Goal: Task Accomplishment & Management: Manage account settings

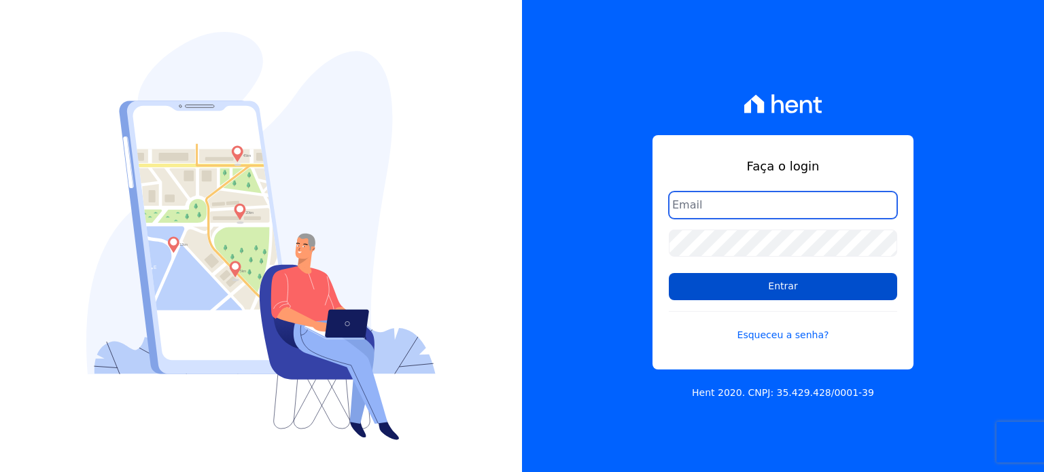
type input "[EMAIL_ADDRESS][DOMAIN_NAME]"
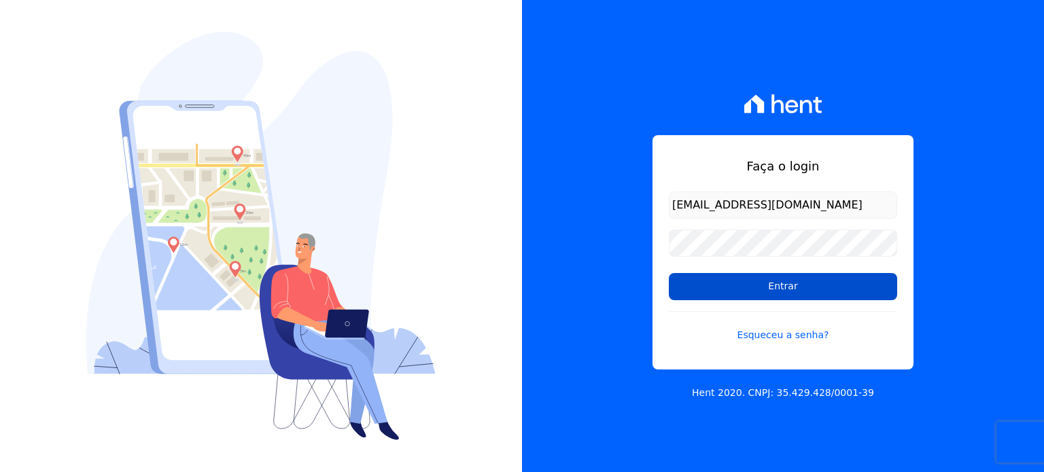
click at [822, 290] on input "Entrar" at bounding box center [783, 286] width 228 height 27
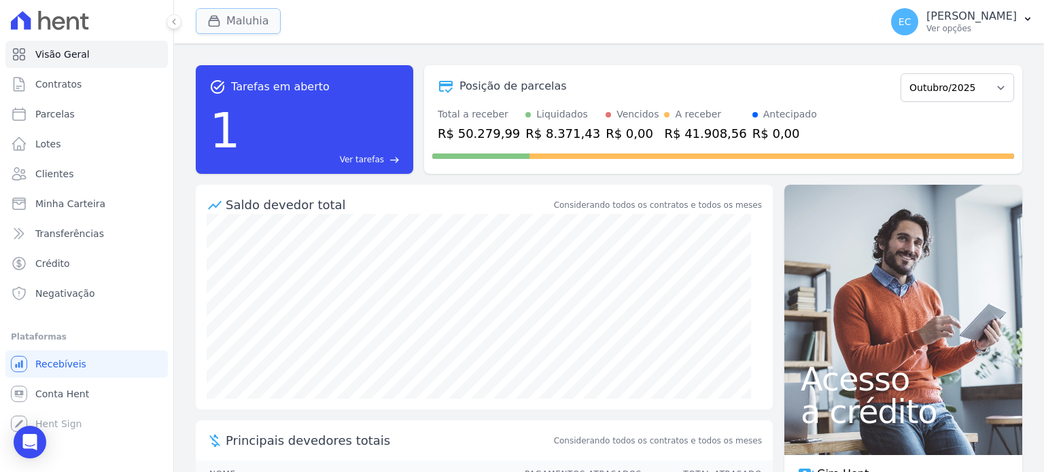
click at [204, 15] on button "Maluhia" at bounding box center [238, 21] width 85 height 26
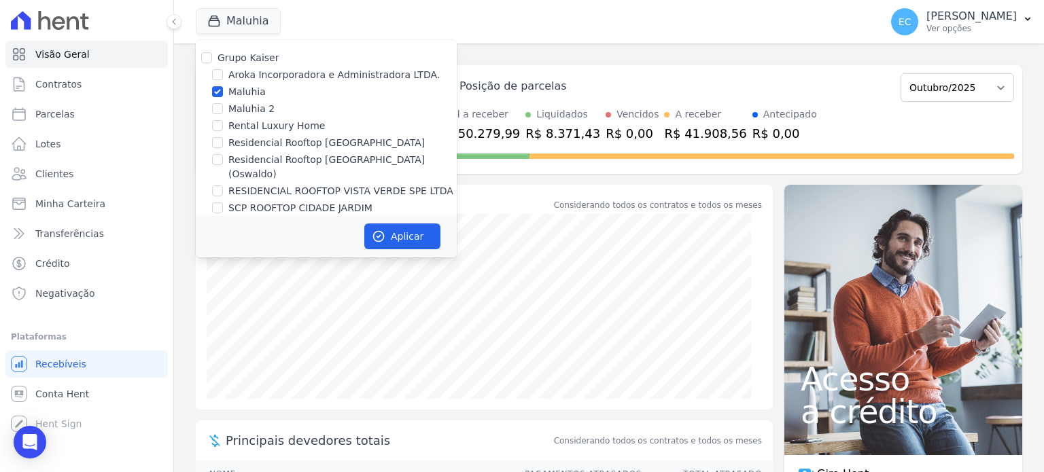
click at [250, 97] on label "Maluhia" at bounding box center [246, 92] width 37 height 14
click at [223, 97] on input "Maluhia" at bounding box center [217, 91] width 11 height 11
checkbox input "false"
click at [263, 129] on label "Rental Luxury Home" at bounding box center [276, 126] width 96 height 14
click at [223, 129] on input "Rental Luxury Home" at bounding box center [217, 125] width 11 height 11
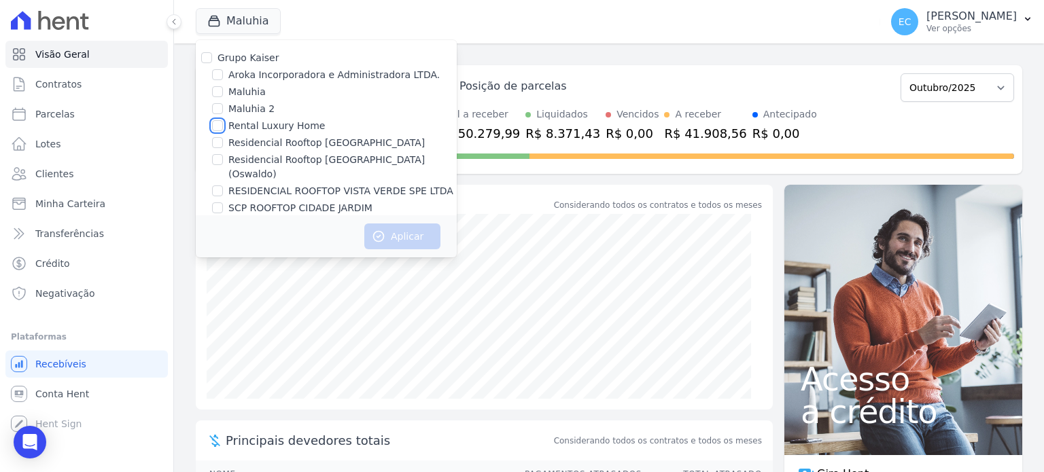
checkbox input "true"
click at [402, 229] on button "Aplicar" at bounding box center [402, 237] width 76 height 26
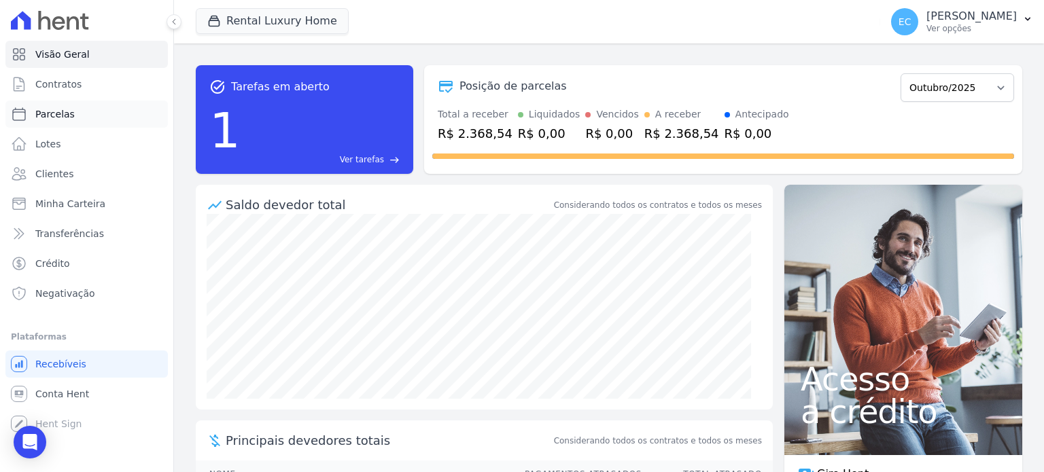
click at [63, 118] on span "Parcelas" at bounding box center [54, 114] width 39 height 14
select select
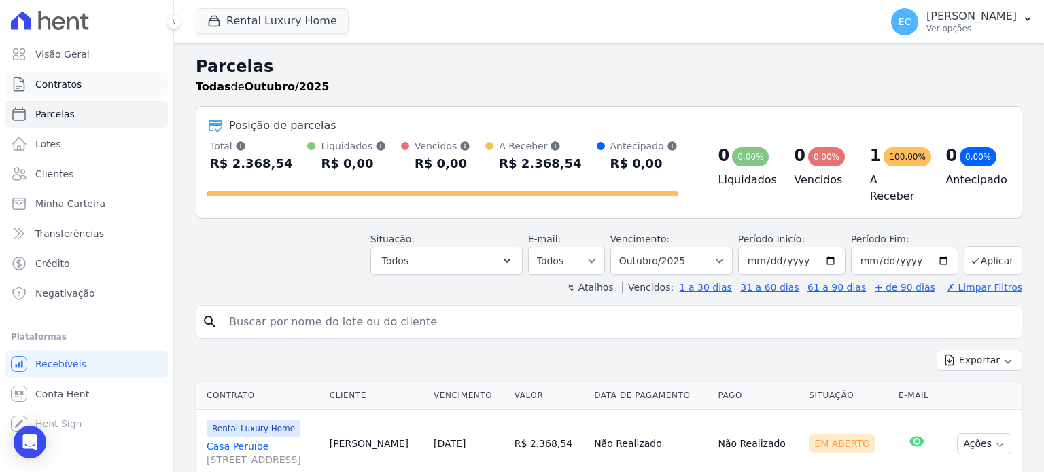
click at [112, 94] on link "Contratos" at bounding box center [86, 84] width 162 height 27
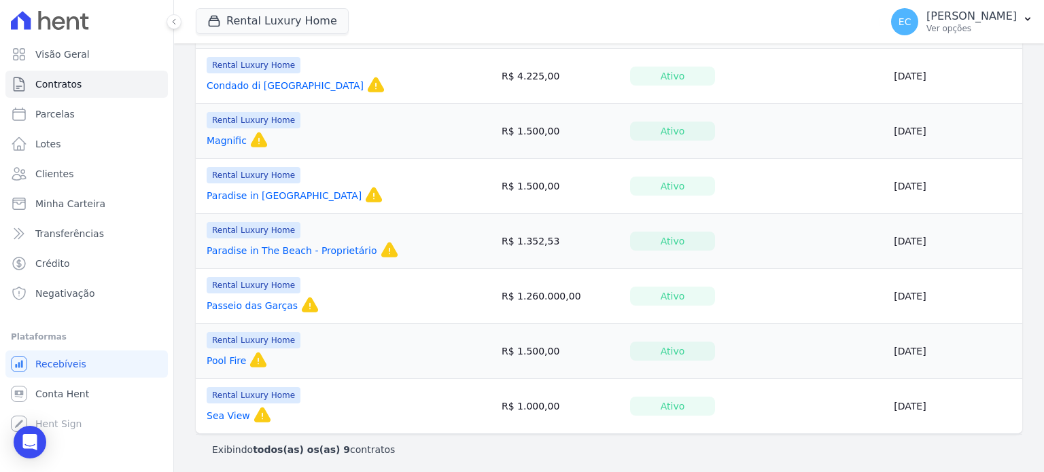
scroll to position [171, 0]
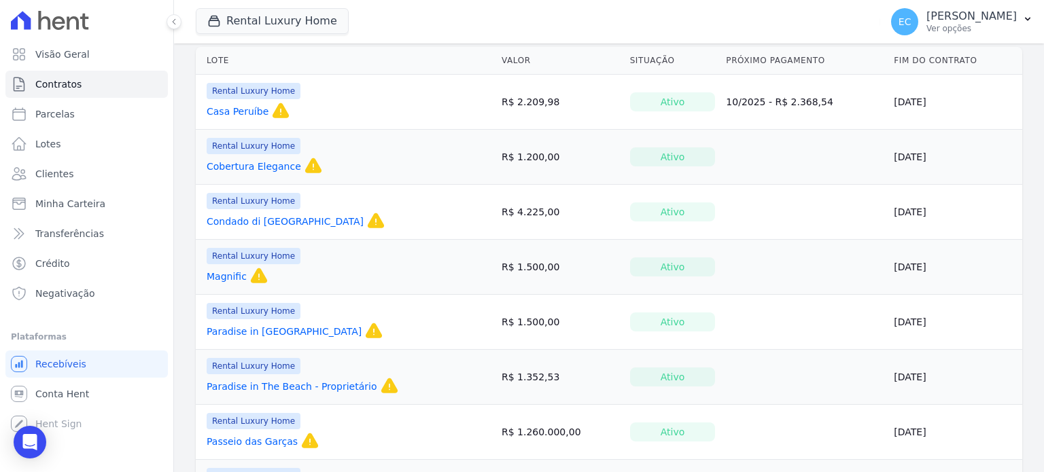
click at [226, 277] on link "Magnific" at bounding box center [227, 277] width 40 height 14
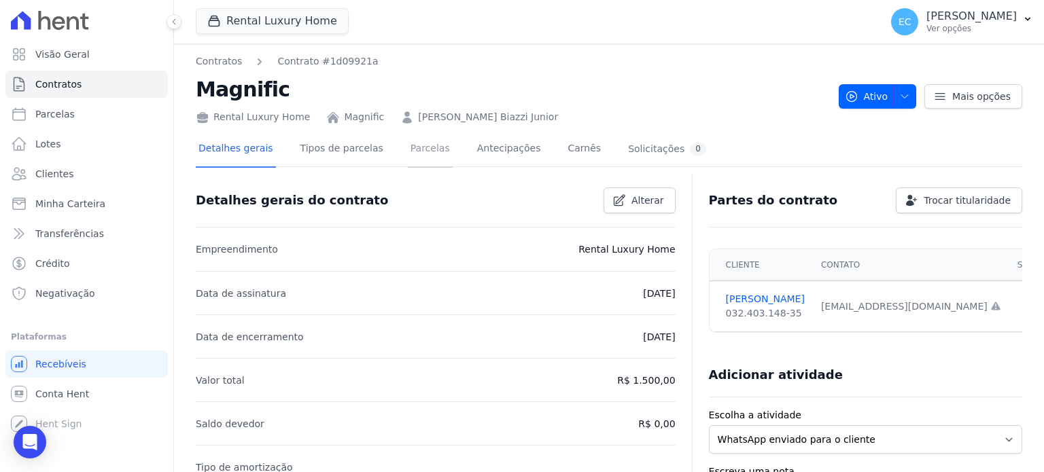
click at [412, 150] on link "Parcelas" at bounding box center [430, 150] width 45 height 36
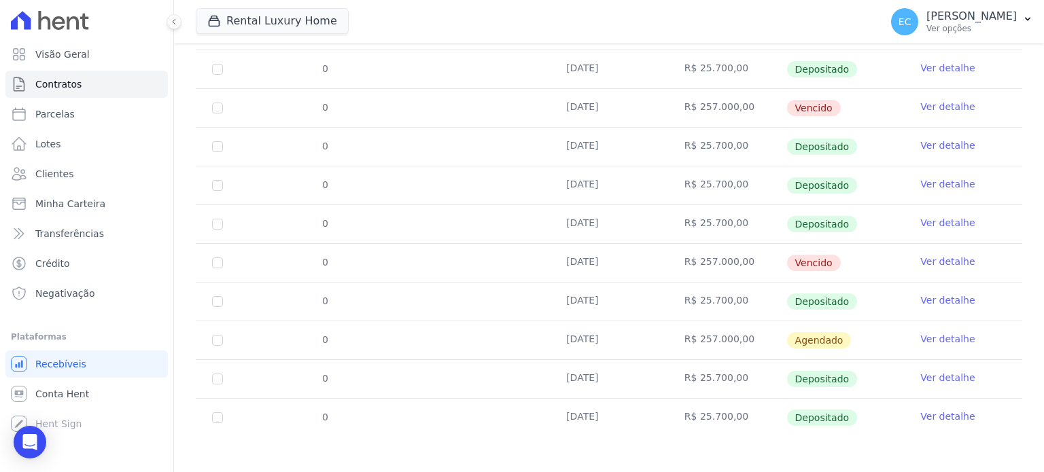
scroll to position [348, 0]
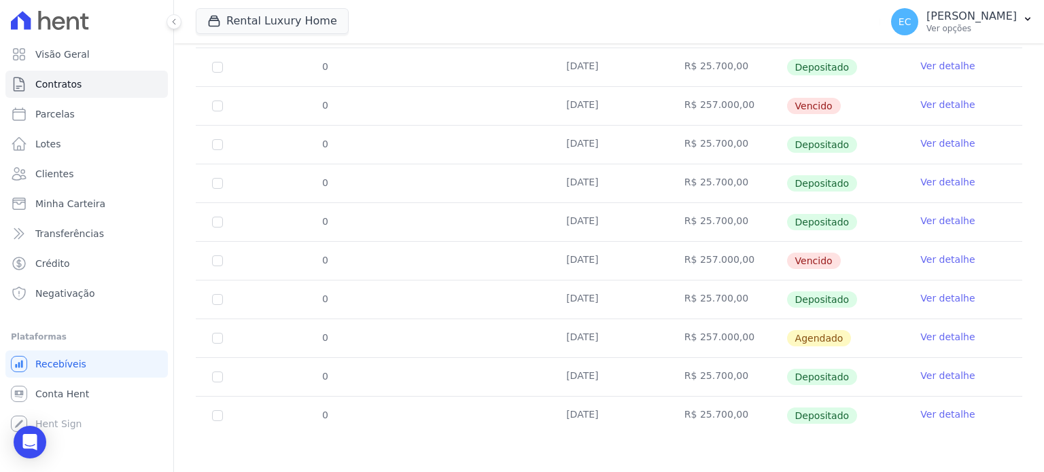
click at [565, 157] on td "[DATE]" at bounding box center [609, 145] width 118 height 38
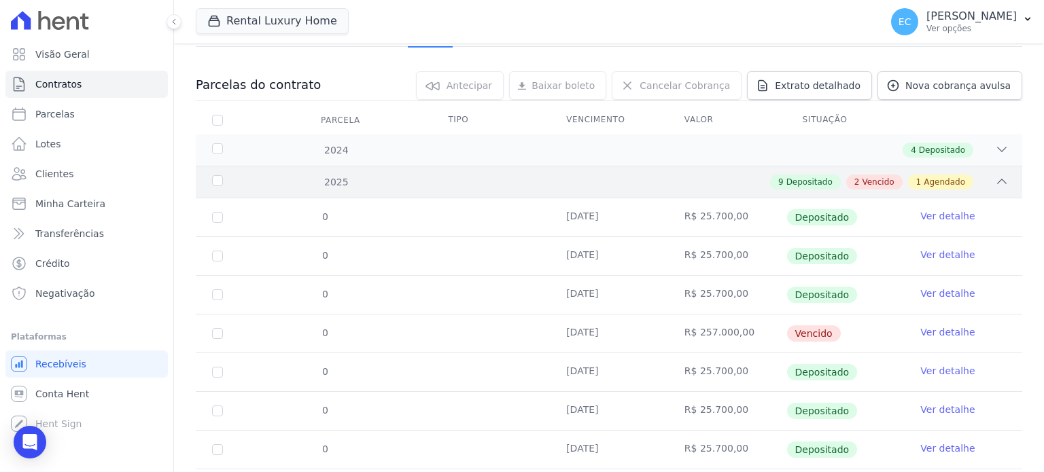
scroll to position [0, 0]
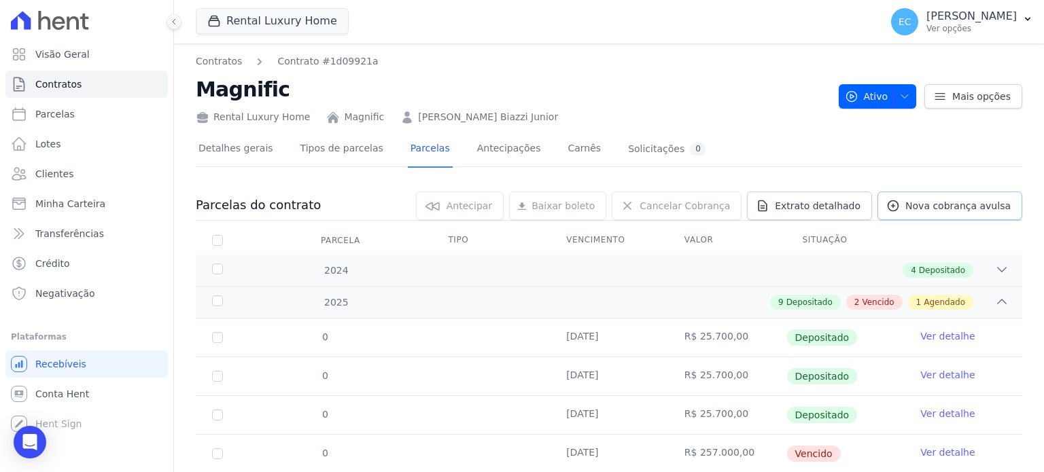
click at [940, 213] on link "Nova cobrança avulsa" at bounding box center [949, 206] width 145 height 29
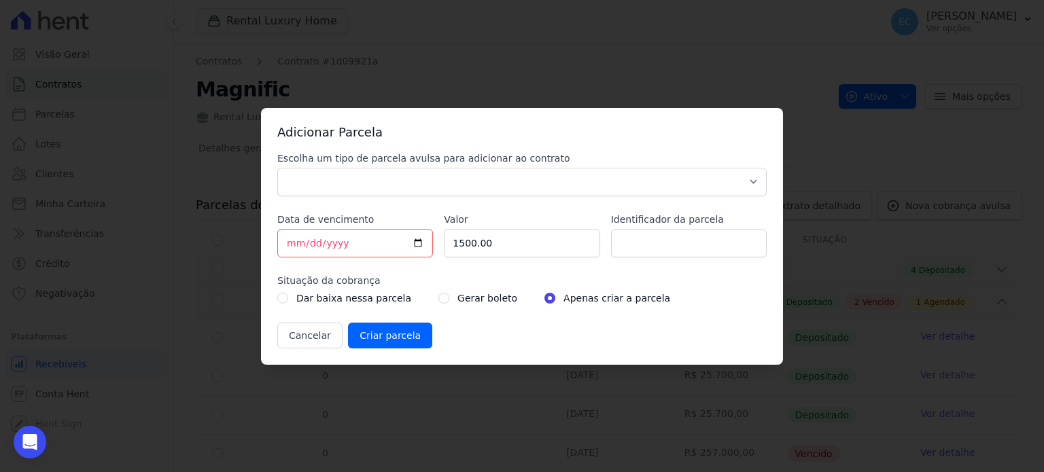
click at [495, 201] on div "Escolha um tipo de parcela avulsa para adicionar ao contrato Parcela Normal Sin…" at bounding box center [521, 250] width 489 height 197
click at [497, 193] on select "Parcela Normal Sinal Caução Intercalada Chaves Pré Chaves Pós Chaves Taxas Quit…" at bounding box center [521, 182] width 489 height 29
select select "standard"
click at [277, 168] on select "Parcela Normal Sinal Caução Intercalada Chaves Pré Chaves Pós Chaves Taxas Quit…" at bounding box center [521, 182] width 489 height 29
click at [420, 245] on input "[DATE]" at bounding box center [355, 243] width 156 height 29
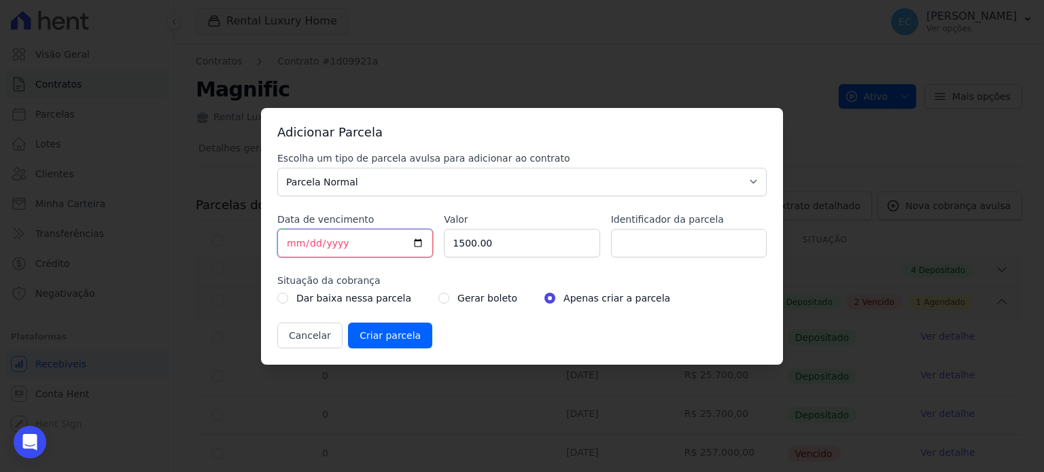
type input "[DATE]"
click at [527, 250] on input "1500.00" at bounding box center [522, 243] width 156 height 29
type input "25380"
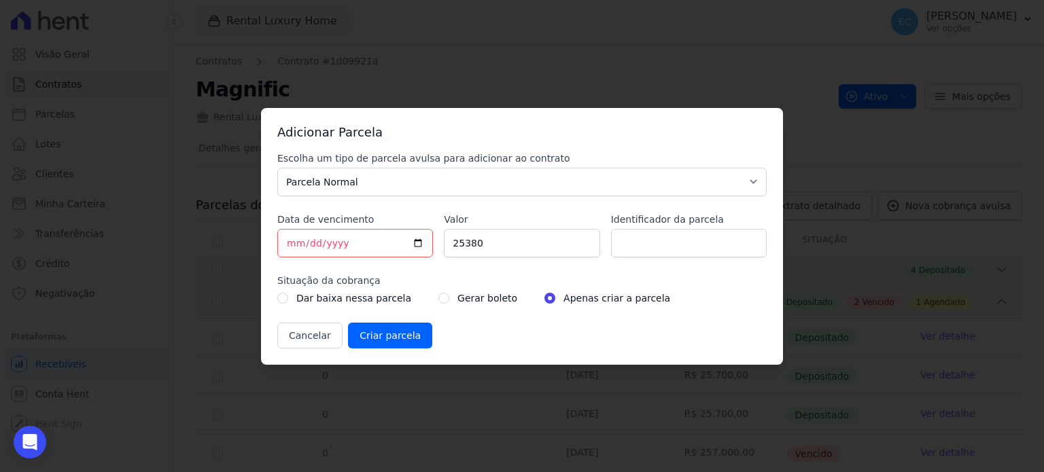
click at [656, 220] on label "Identificador da parcela" at bounding box center [689, 220] width 156 height 14
click at [656, 229] on input "Identificador da parcela" at bounding box center [689, 243] width 156 height 29
click at [656, 234] on input "Identificador da parcela" at bounding box center [689, 243] width 156 height 29
type input "Outubro"
click at [380, 341] on input "Criar parcela" at bounding box center [390, 336] width 84 height 26
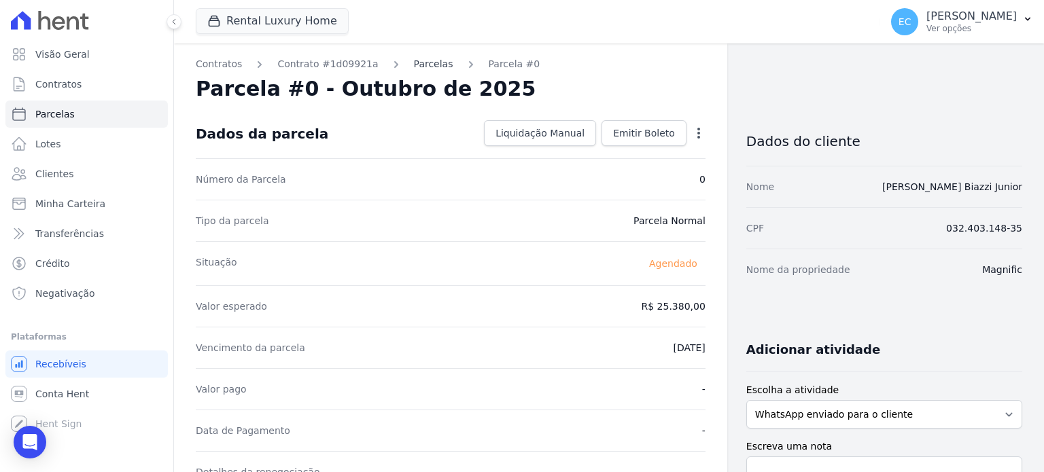
click at [423, 62] on link "Parcelas" at bounding box center [433, 64] width 39 height 14
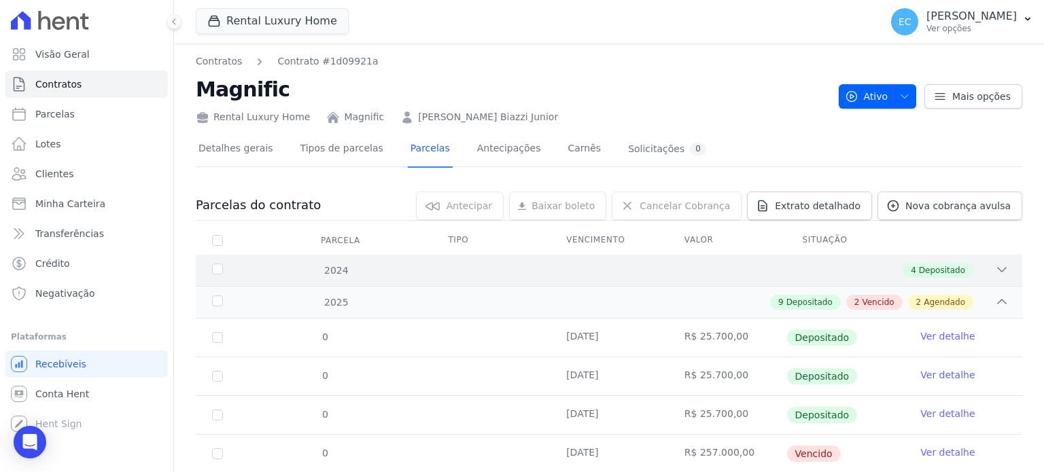
click at [722, 264] on div "4 Depositado" at bounding box center [649, 270] width 718 height 15
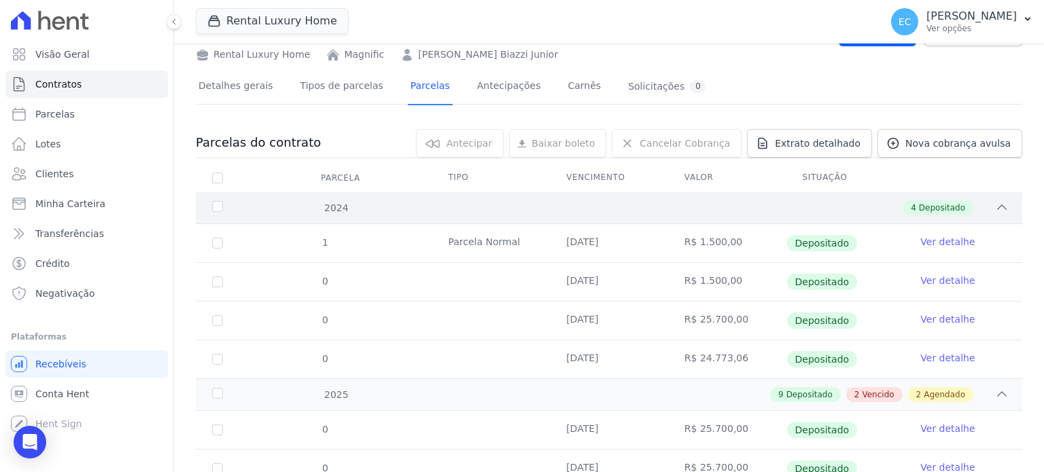
scroll to position [136, 0]
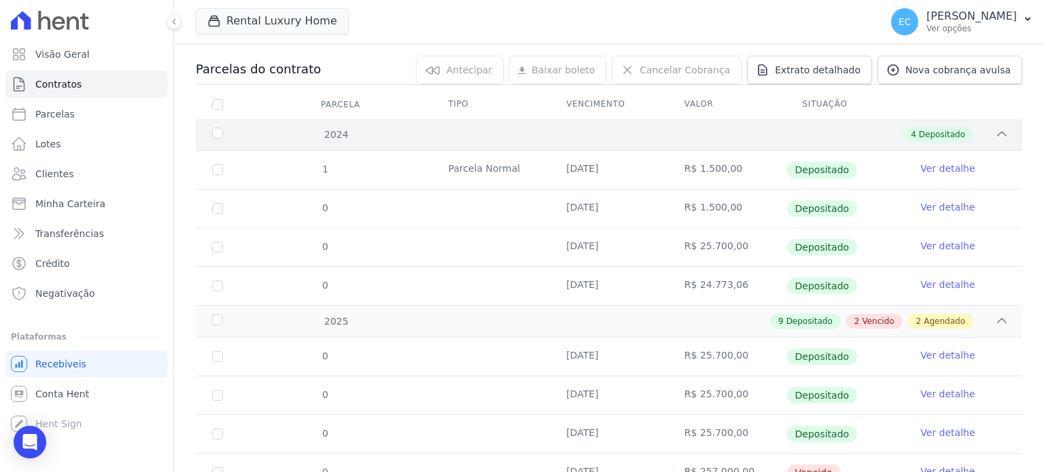
click at [919, 139] on span "Depositado" at bounding box center [942, 134] width 46 height 12
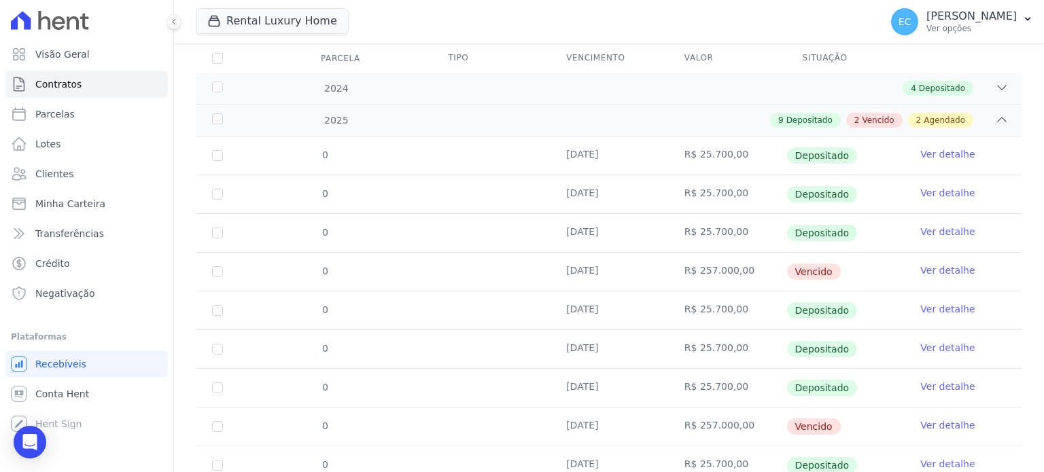
scroll to position [0, 0]
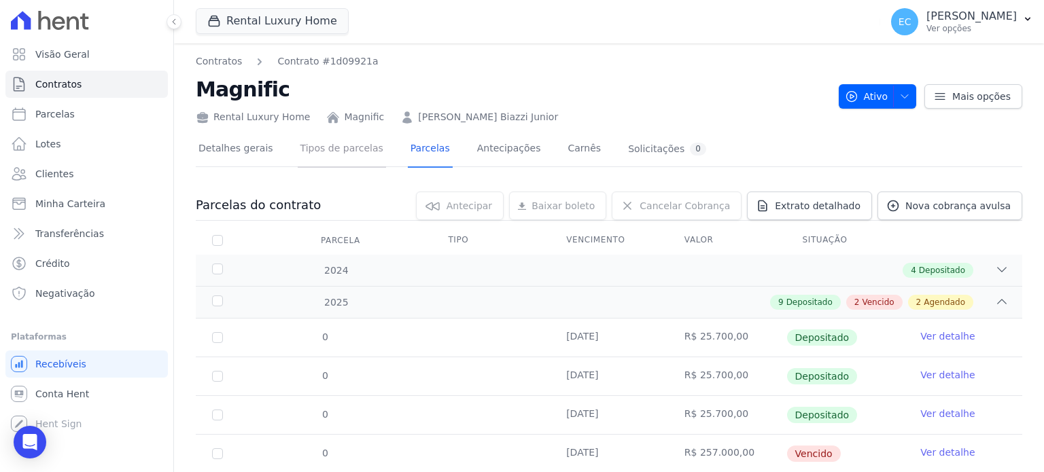
click at [336, 154] on link "Tipos de parcelas" at bounding box center [342, 150] width 88 height 36
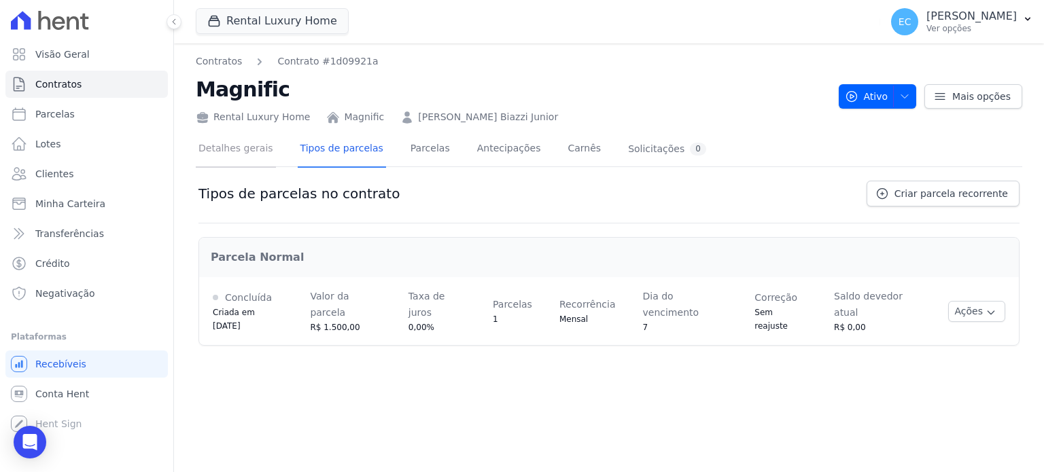
click at [230, 161] on link "Detalhes gerais" at bounding box center [236, 150] width 80 height 36
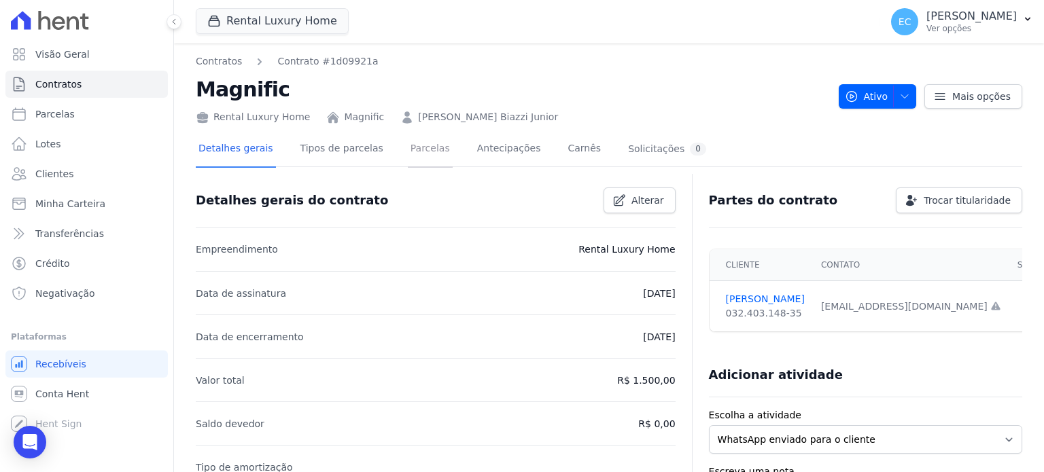
click at [423, 143] on link "Parcelas" at bounding box center [430, 150] width 45 height 36
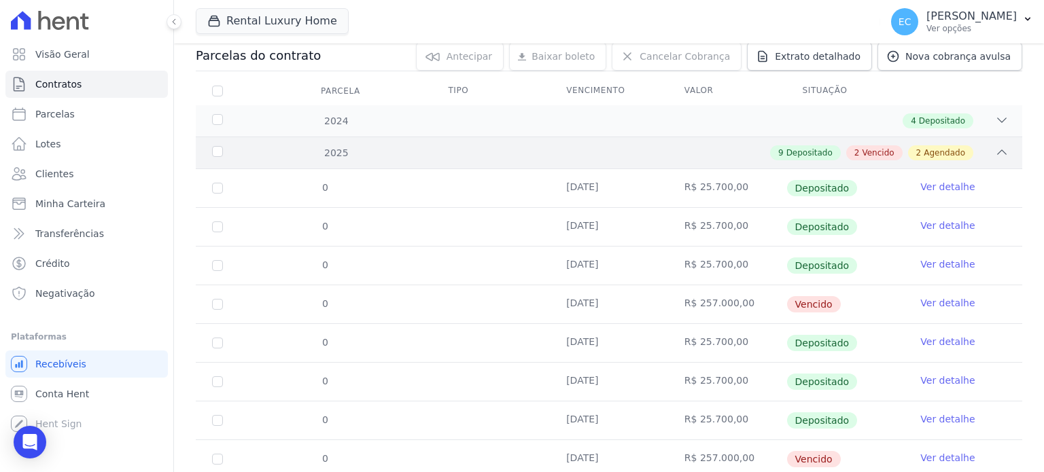
scroll to position [47, 0]
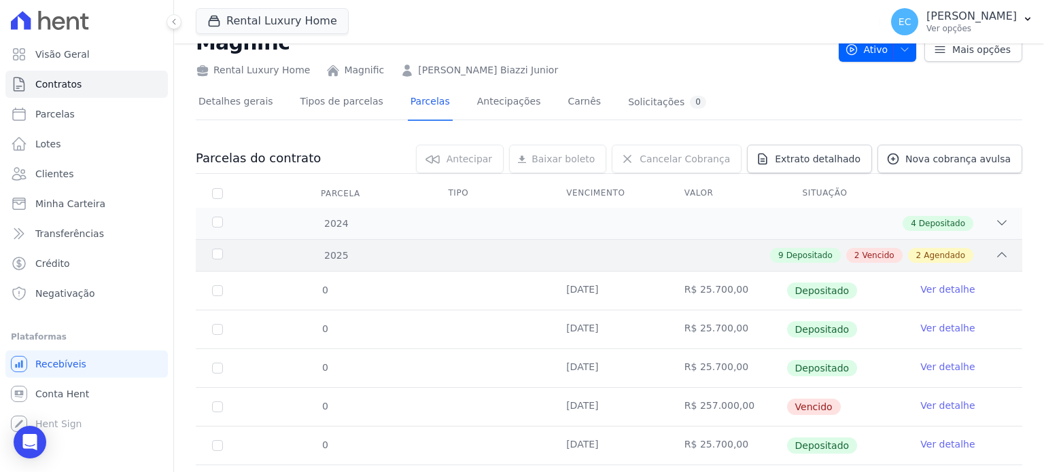
click at [438, 240] on div "2025 9 Depositado 2 Vencido 2 Agendado" at bounding box center [609, 255] width 826 height 32
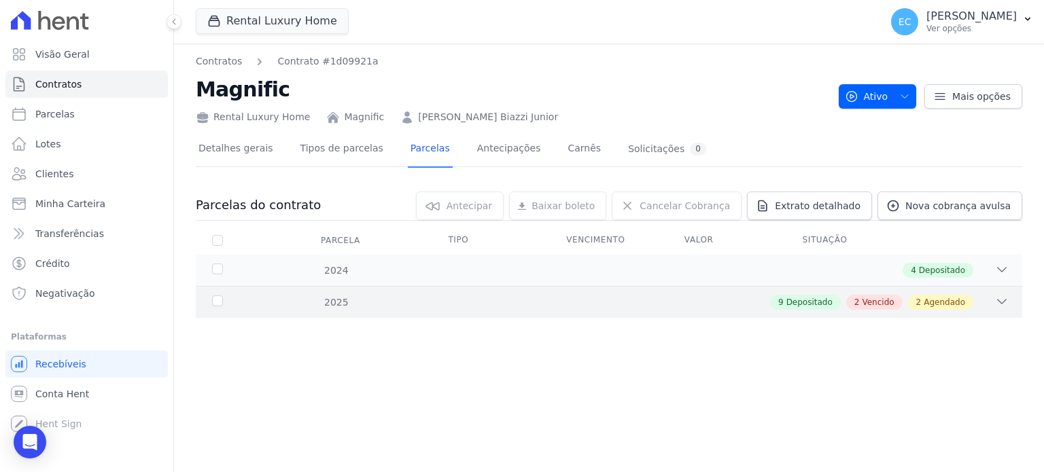
click at [416, 296] on div "9 Depositado 2 Vencido 2 Agendado" at bounding box center [649, 302] width 718 height 15
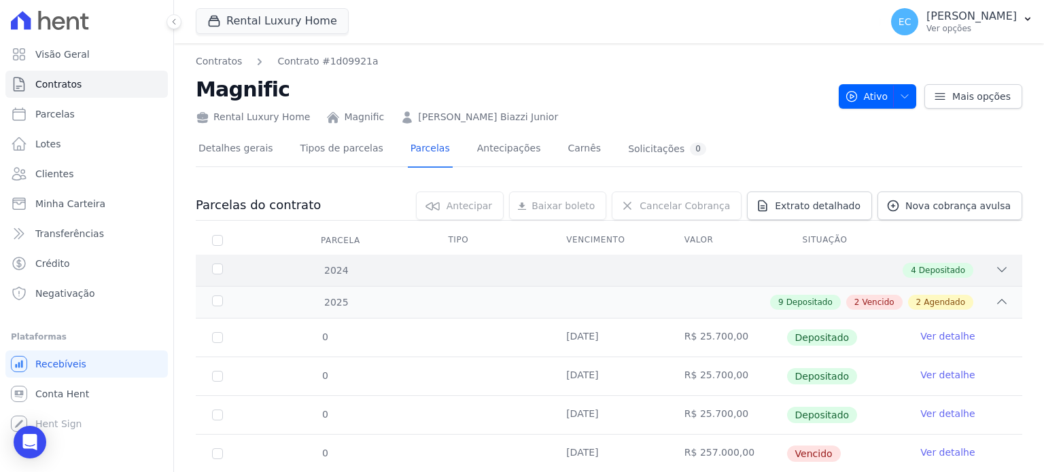
click at [421, 264] on div "4 Depositado" at bounding box center [649, 270] width 718 height 15
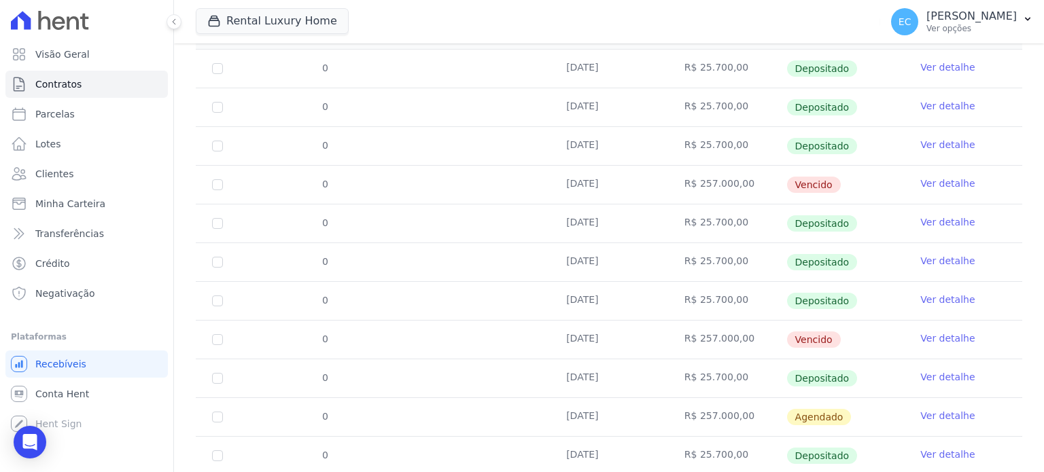
scroll to position [541, 0]
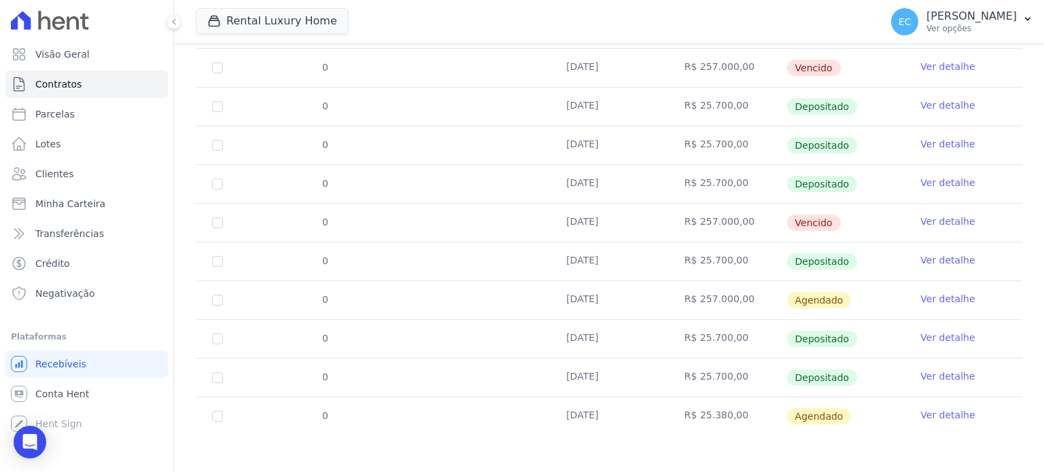
drag, startPoint x: 921, startPoint y: 407, endPoint x: 910, endPoint y: 417, distance: 15.4
click at [921, 408] on link "Ver detalhe" at bounding box center [947, 415] width 54 height 14
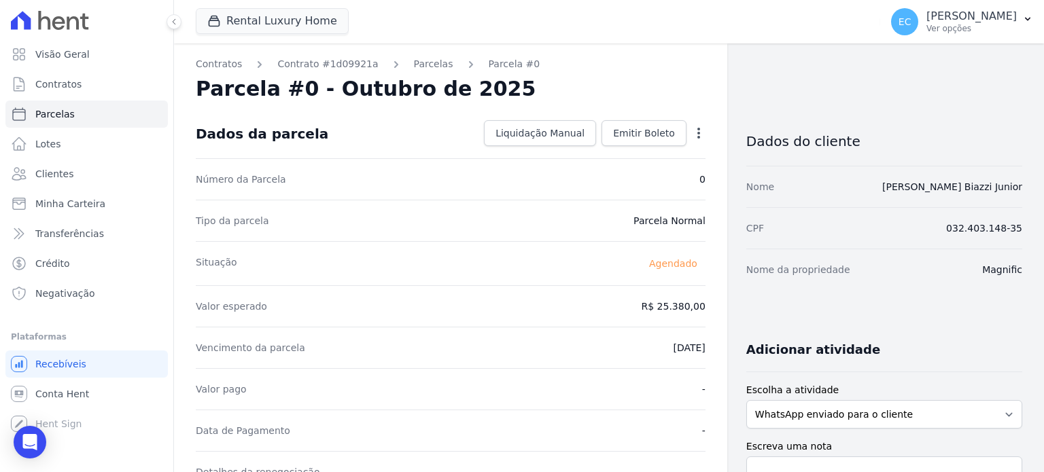
click at [633, 146] on div "Liquidação Manual Liquidação Manual Data de Pagamento [DATE] [GEOGRAPHIC_DATA] …" at bounding box center [591, 133] width 227 height 27
click at [625, 131] on span "Emitir Boleto" at bounding box center [644, 133] width 62 height 14
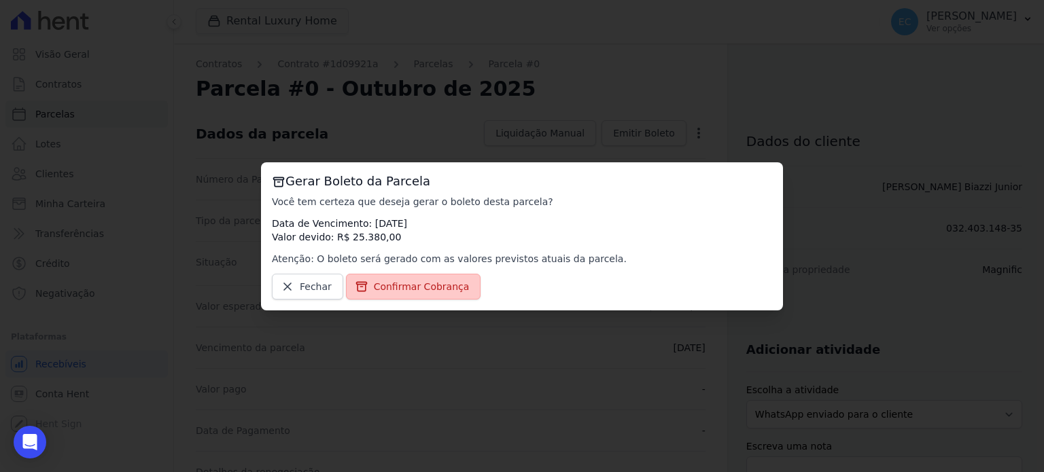
click at [423, 283] on span "Confirmar Cobrança" at bounding box center [422, 287] width 96 height 14
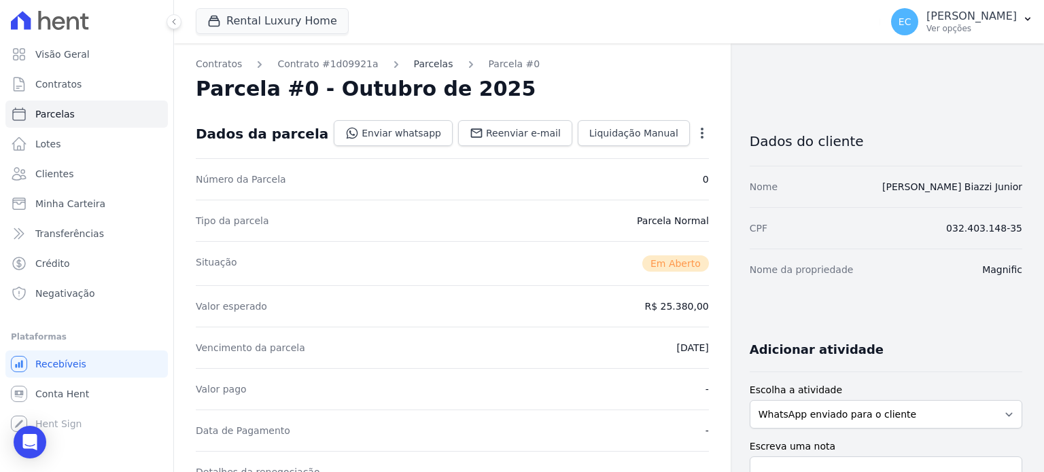
click at [418, 63] on link "Parcelas" at bounding box center [433, 64] width 39 height 14
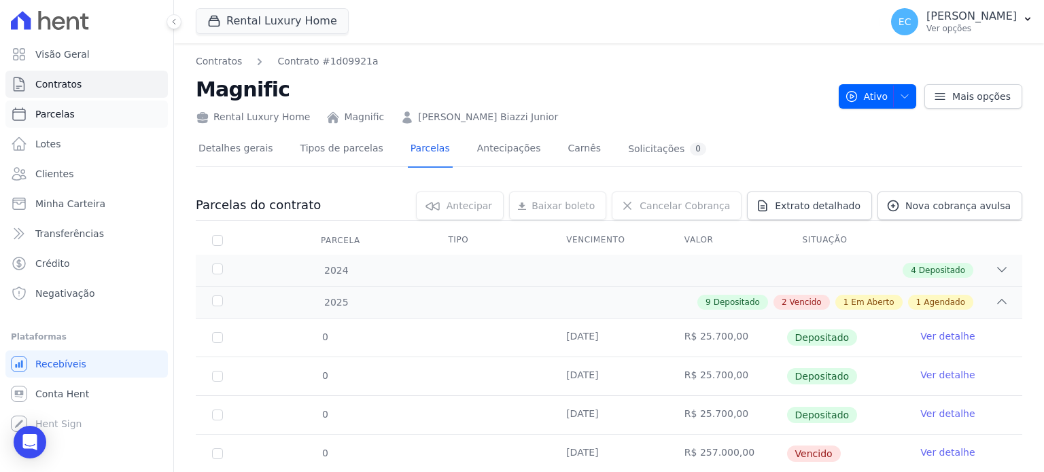
click at [77, 108] on link "Parcelas" at bounding box center [86, 114] width 162 height 27
select select
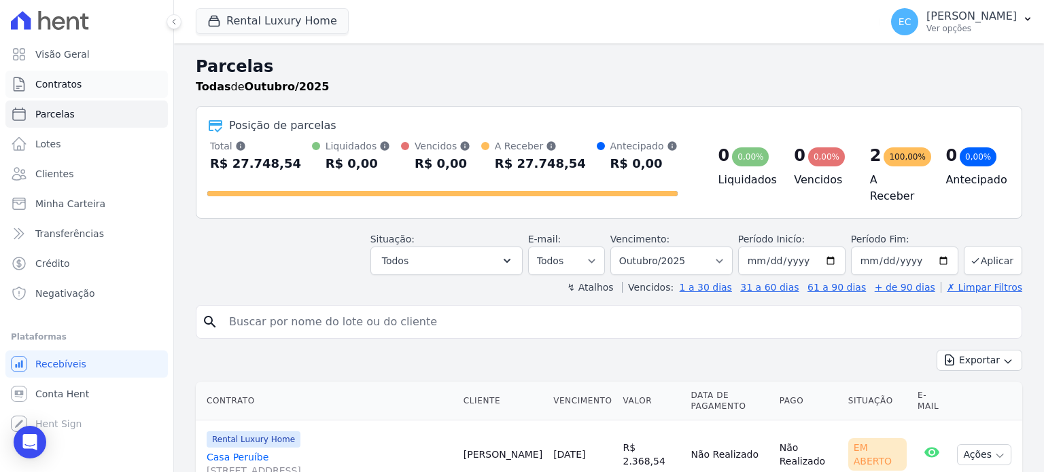
click at [82, 75] on link "Contratos" at bounding box center [86, 84] width 162 height 27
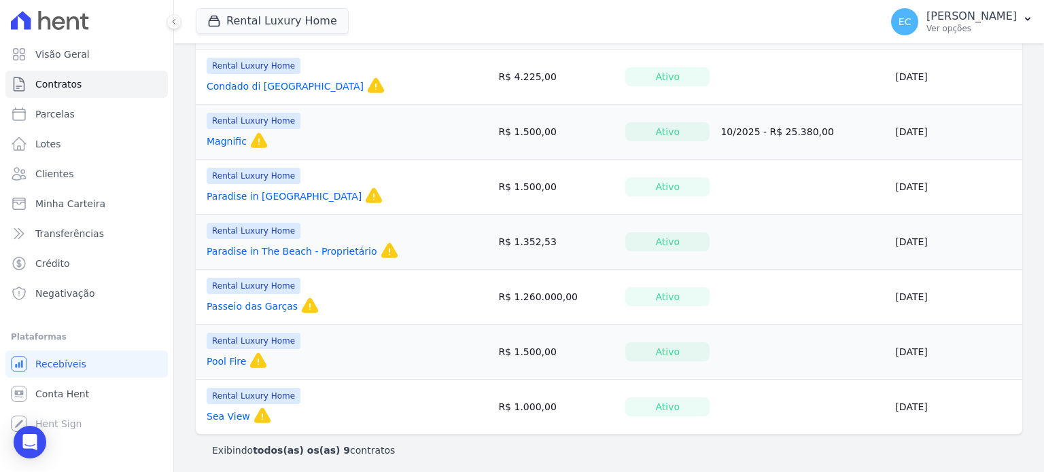
scroll to position [307, 0]
click at [242, 308] on link "Passeio das Garças" at bounding box center [252, 306] width 91 height 14
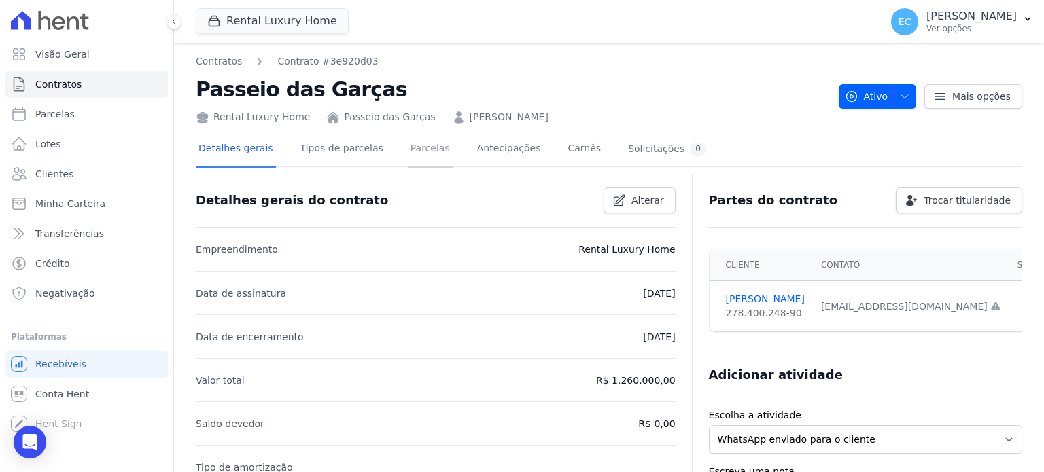
click at [408, 165] on link "Parcelas" at bounding box center [430, 150] width 45 height 36
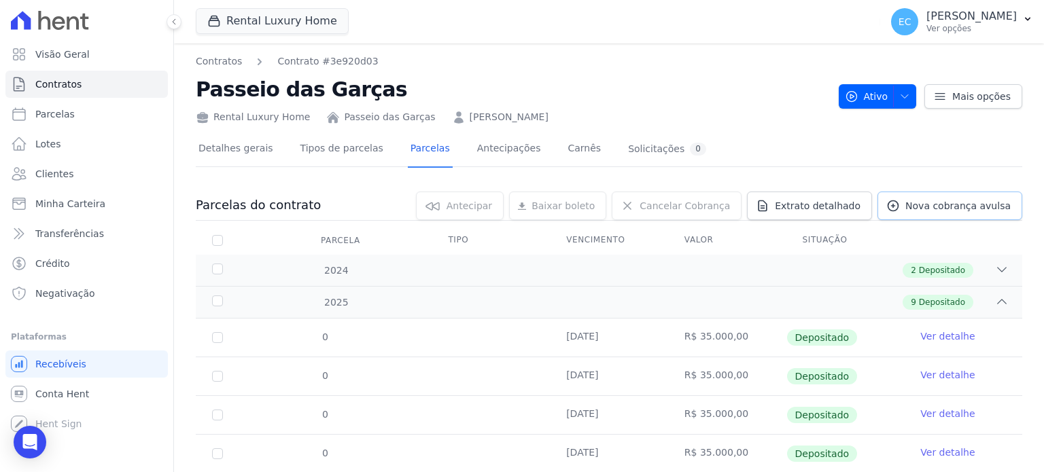
click at [919, 203] on span "Nova cobrança avulsa" at bounding box center [957, 206] width 105 height 14
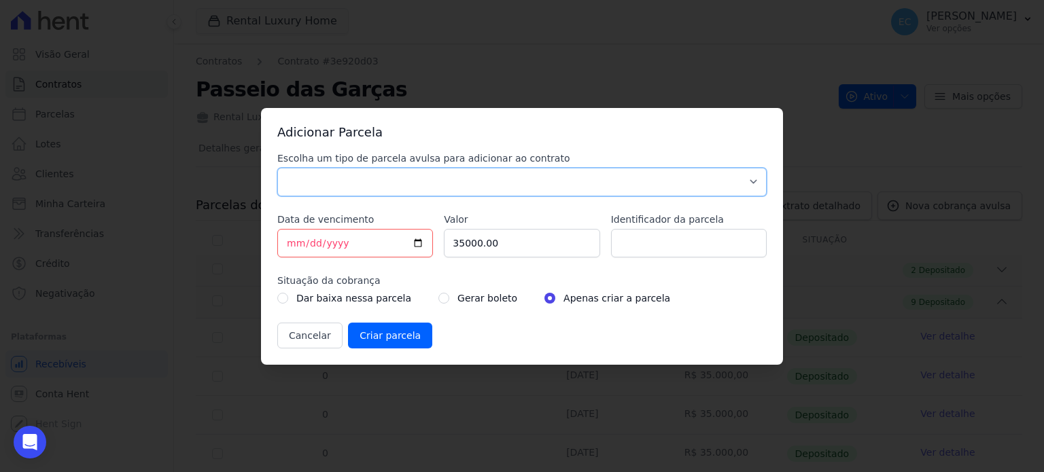
click at [370, 190] on select "Parcela Normal Sinal Caução Intercalada Chaves Pré Chaves Pós Chaves Taxas Quit…" at bounding box center [521, 182] width 489 height 29
select select "standard"
click at [277, 168] on select "Parcela Normal Sinal Caução Intercalada Chaves Pré Chaves Pós Chaves Taxas Quit…" at bounding box center [521, 182] width 489 height 29
drag, startPoint x: 518, startPoint y: 249, endPoint x: 406, endPoint y: 267, distance: 113.6
click at [294, 251] on div "Escolha um tipo de parcela avulsa para adicionar ao contrato Parcela Normal Sin…" at bounding box center [521, 250] width 489 height 197
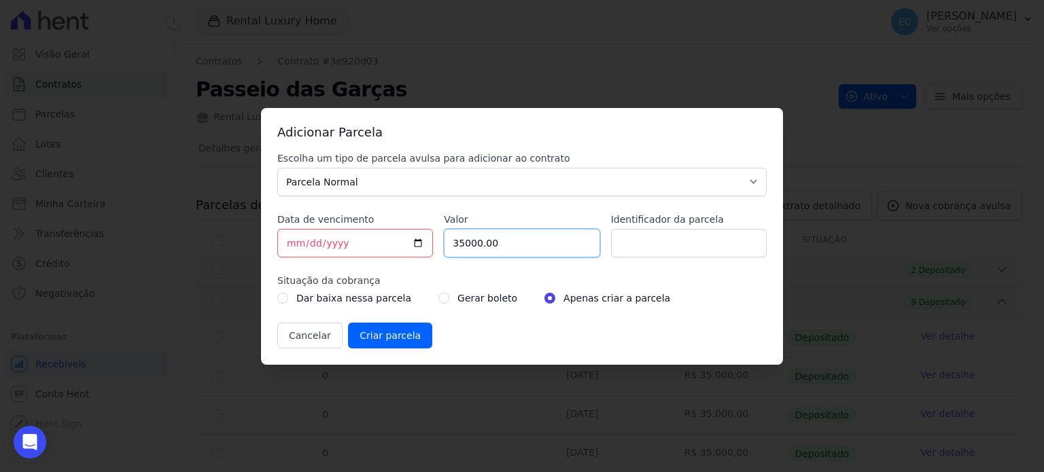
click at [521, 245] on input "35000.00" at bounding box center [522, 243] width 156 height 29
drag, startPoint x: 559, startPoint y: 248, endPoint x: 132, endPoint y: 245, distance: 427.3
click at [132, 245] on div "Adicionar Parcela Escolha um tipo de parcela avulsa para adicionar ao contrato …" at bounding box center [522, 236] width 1044 height 472
type input "35190.48"
click at [713, 247] on input "Identificador da parcela" at bounding box center [689, 243] width 156 height 29
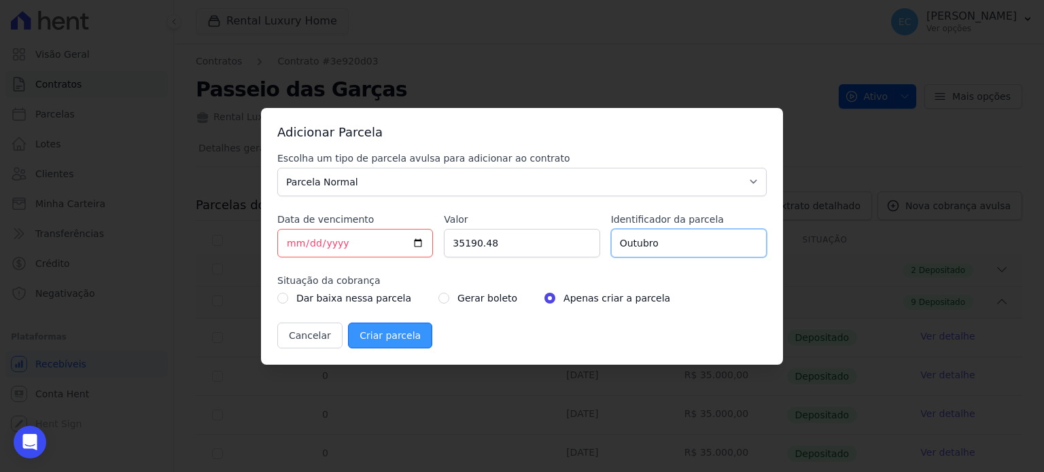
type input "Outubro"
click at [394, 338] on input "Criar parcela" at bounding box center [390, 336] width 84 height 26
